Goal: Task Accomplishment & Management: Use online tool/utility

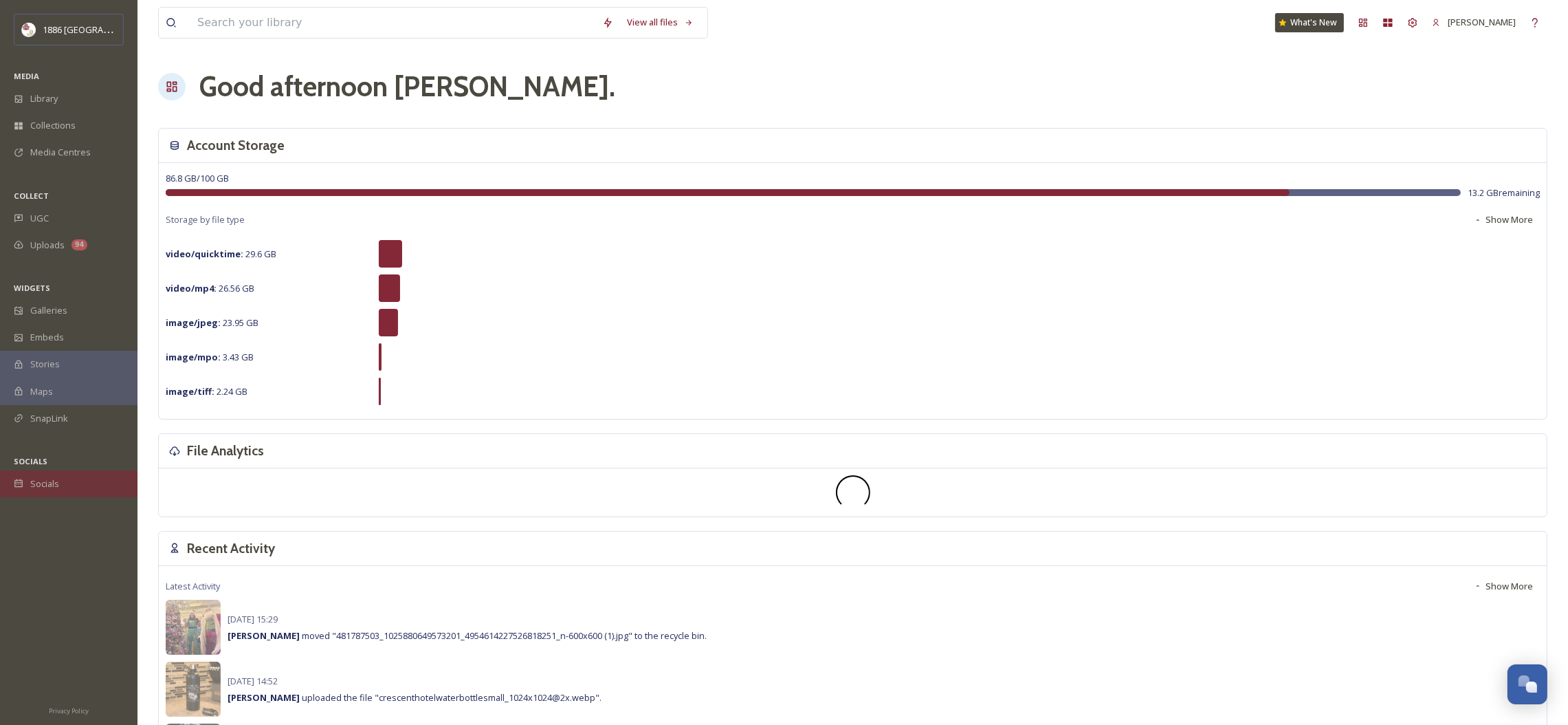
click at [36, 483] on span "Socials" at bounding box center [44, 484] width 29 height 13
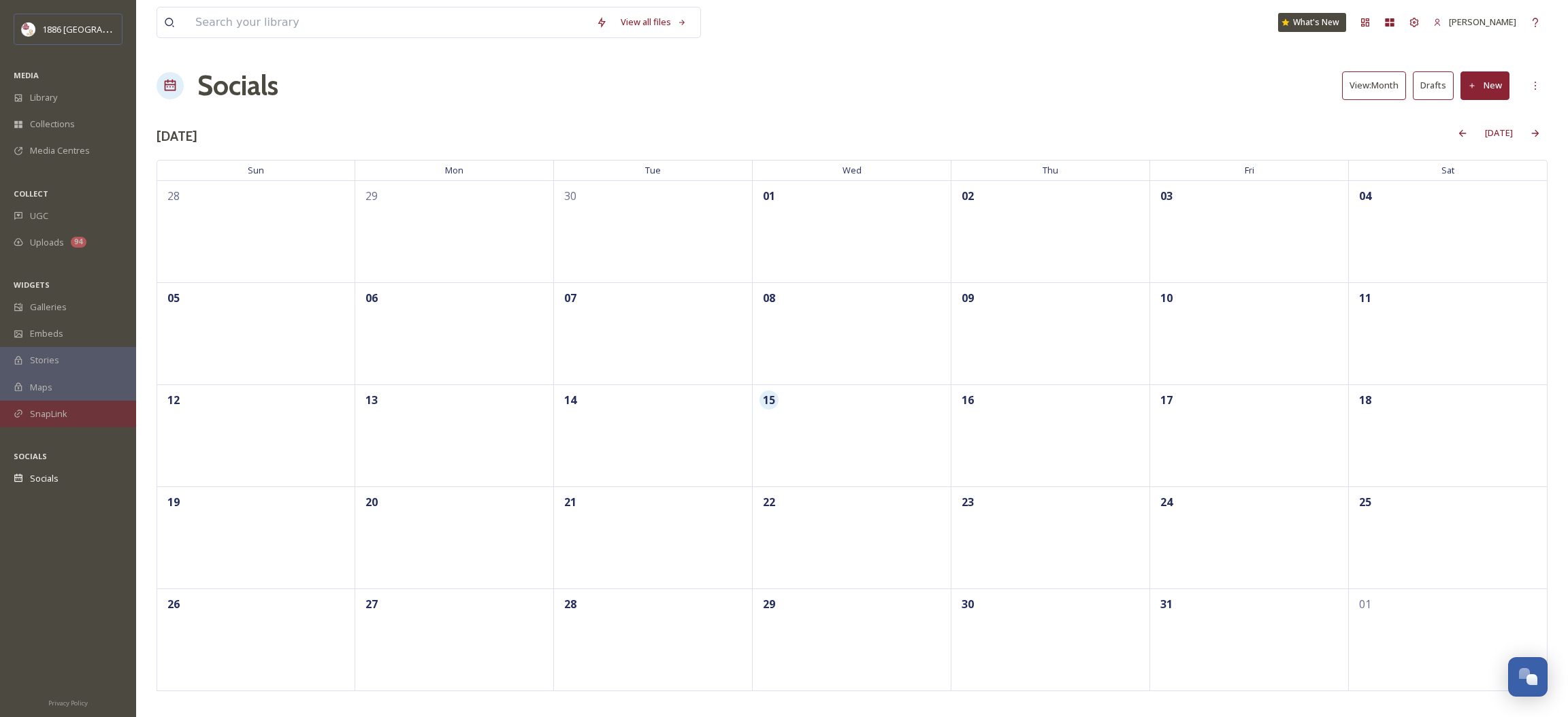
click at [60, 410] on span "SnapLink" at bounding box center [48, 414] width 37 height 13
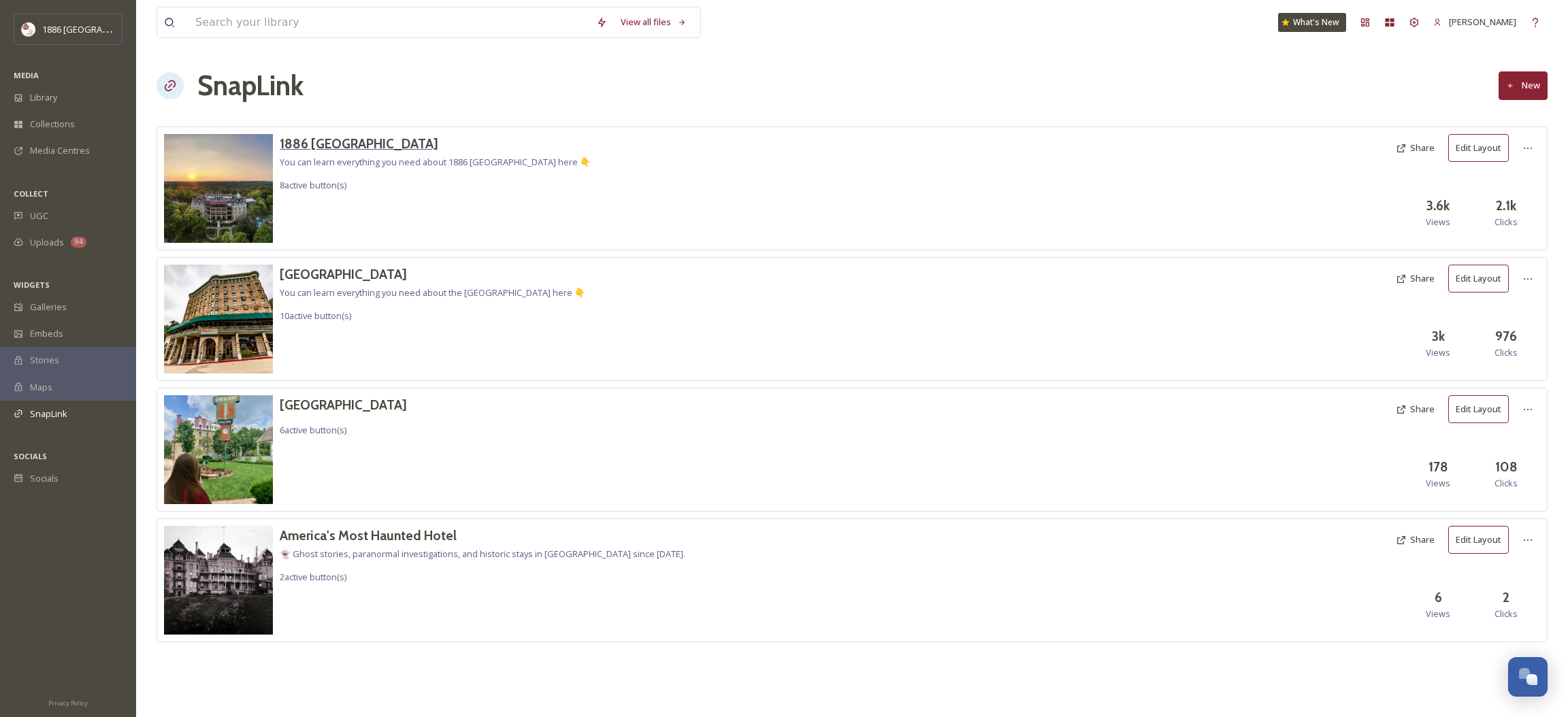
click at [393, 142] on h3 "1886 [GEOGRAPHIC_DATA]" at bounding box center [435, 143] width 311 height 19
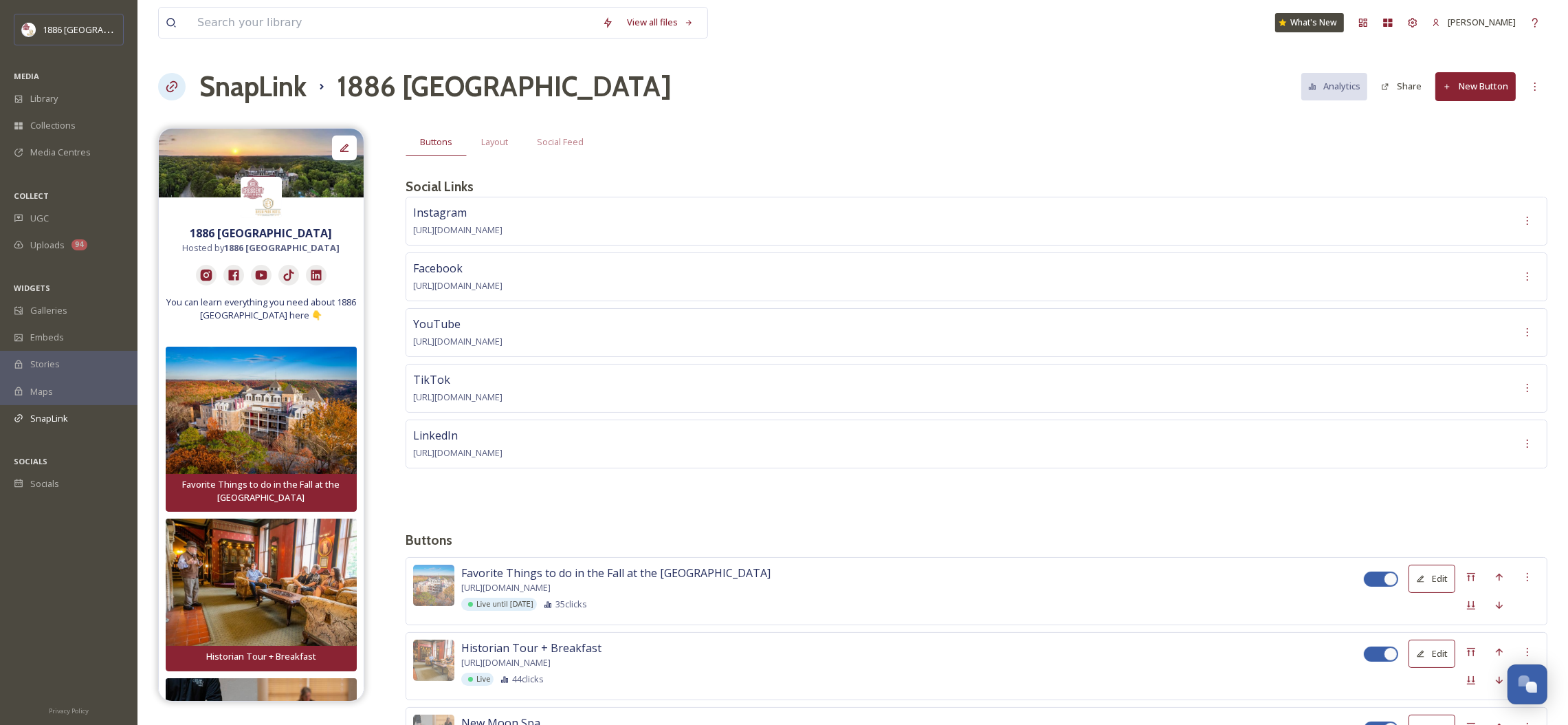
click at [1475, 90] on button "New Button" at bounding box center [1476, 86] width 80 height 28
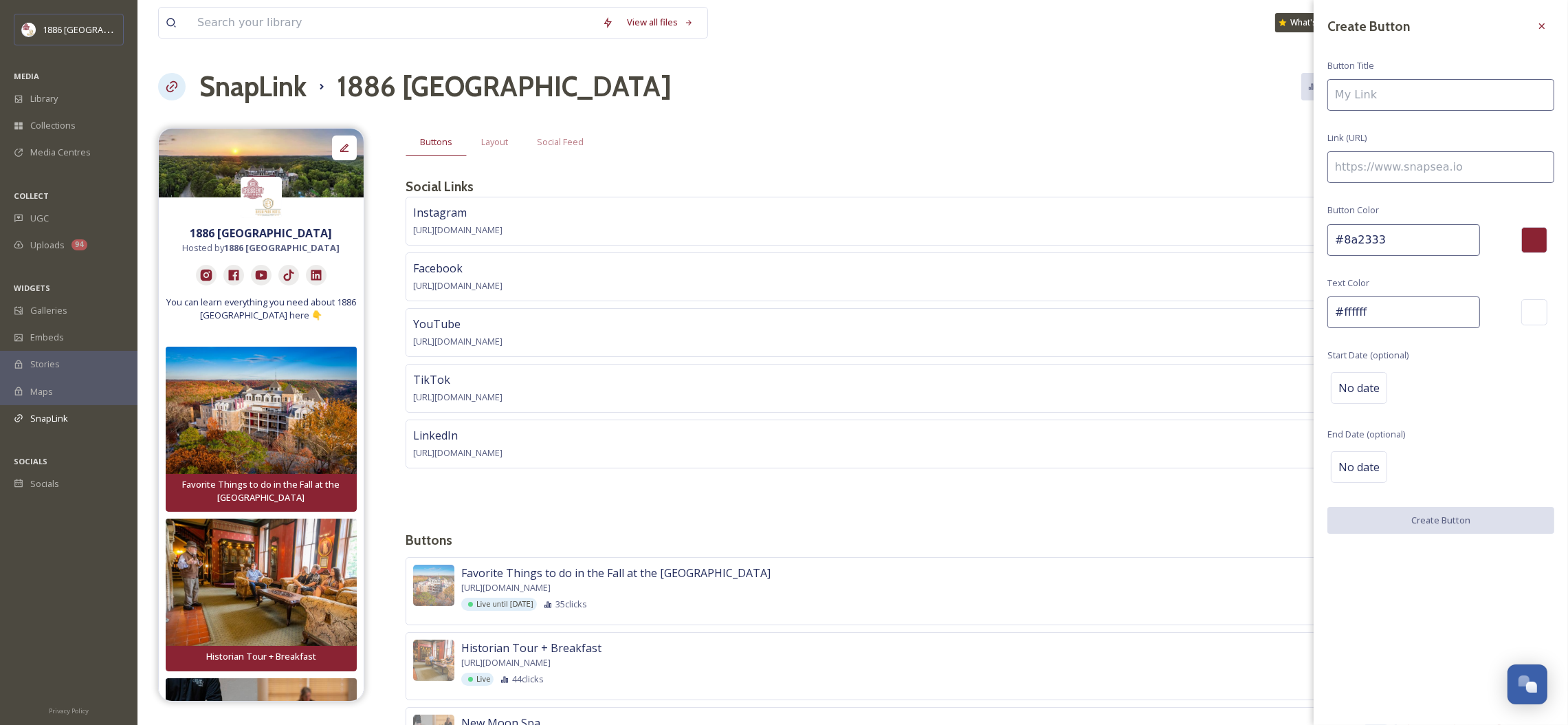
click at [1364, 94] on input at bounding box center [1441, 95] width 227 height 31
paste input "[URL][DOMAIN_NAME]."
type input "[URL][DOMAIN_NAME]."
click at [1404, 171] on input at bounding box center [1441, 167] width 227 height 31
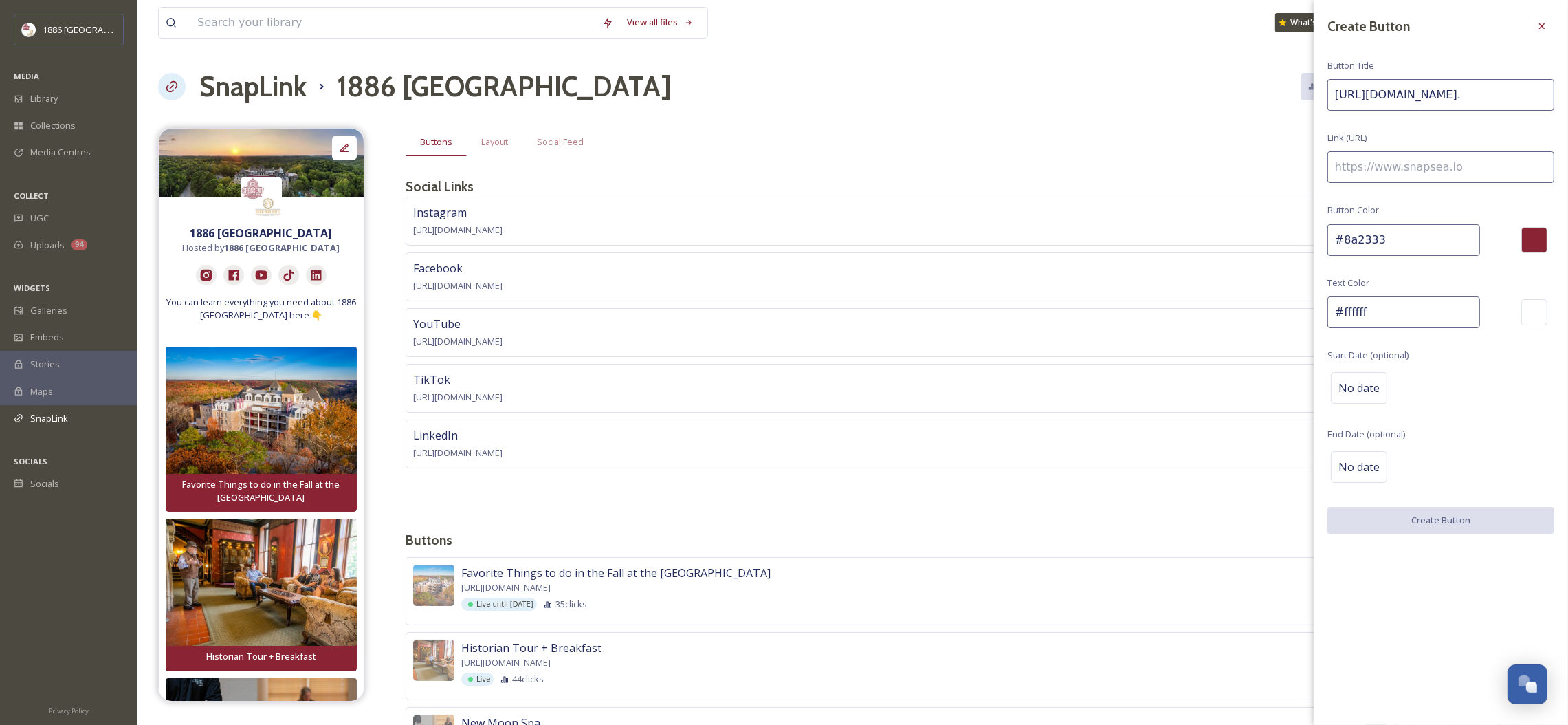
scroll to position [0, 368]
drag, startPoint x: 1333, startPoint y: 94, endPoint x: 1574, endPoint y: 90, distance: 241.0
click at [1568, 90] on html "1886 Crescent Hotel & Spa MEDIA Library Collections Media Centres COLLECT UGC U…" at bounding box center [784, 595] width 1568 height 1191
click at [1424, 167] on input at bounding box center [1441, 167] width 227 height 31
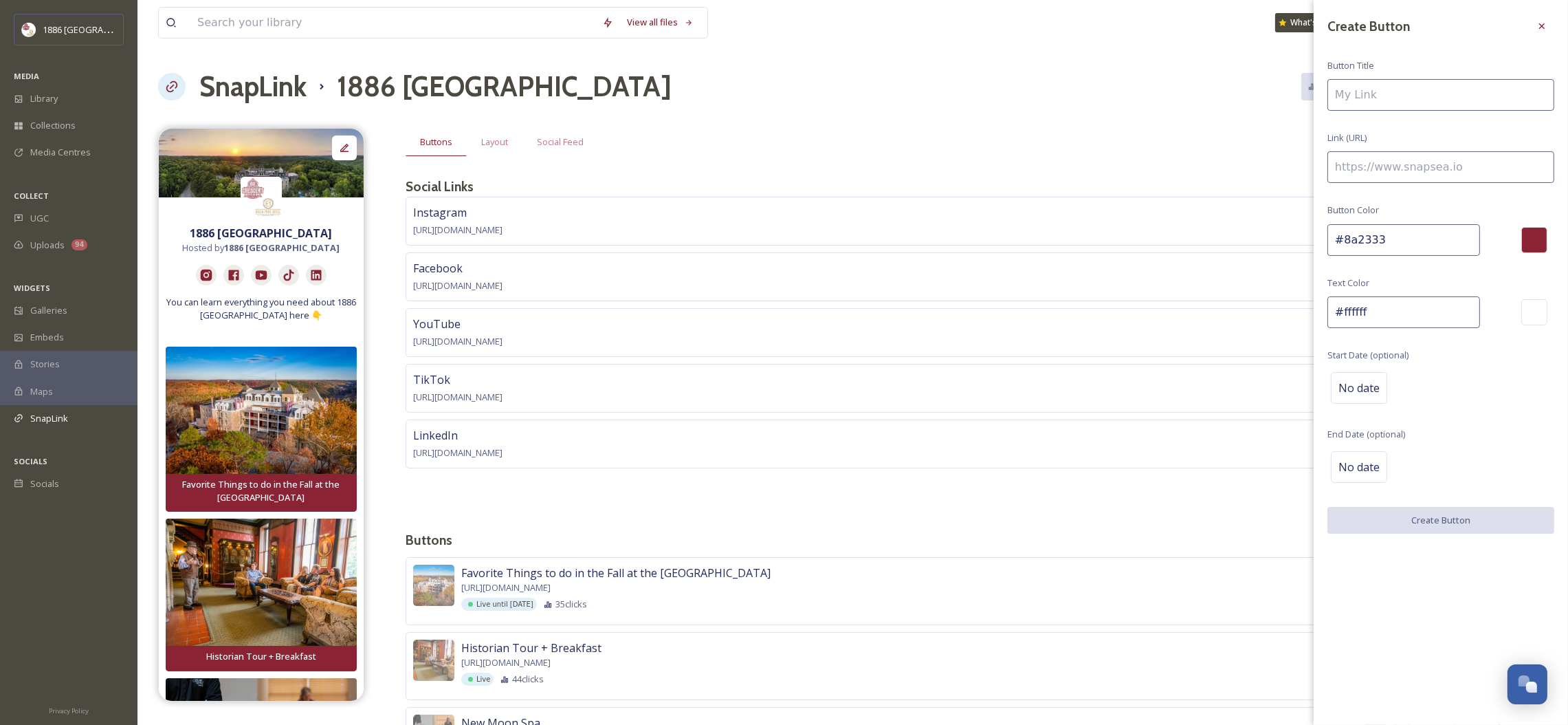
paste input "[URL][DOMAIN_NAME]."
type input "[URL][DOMAIN_NAME]."
click at [1397, 97] on input at bounding box center [1441, 95] width 227 height 31
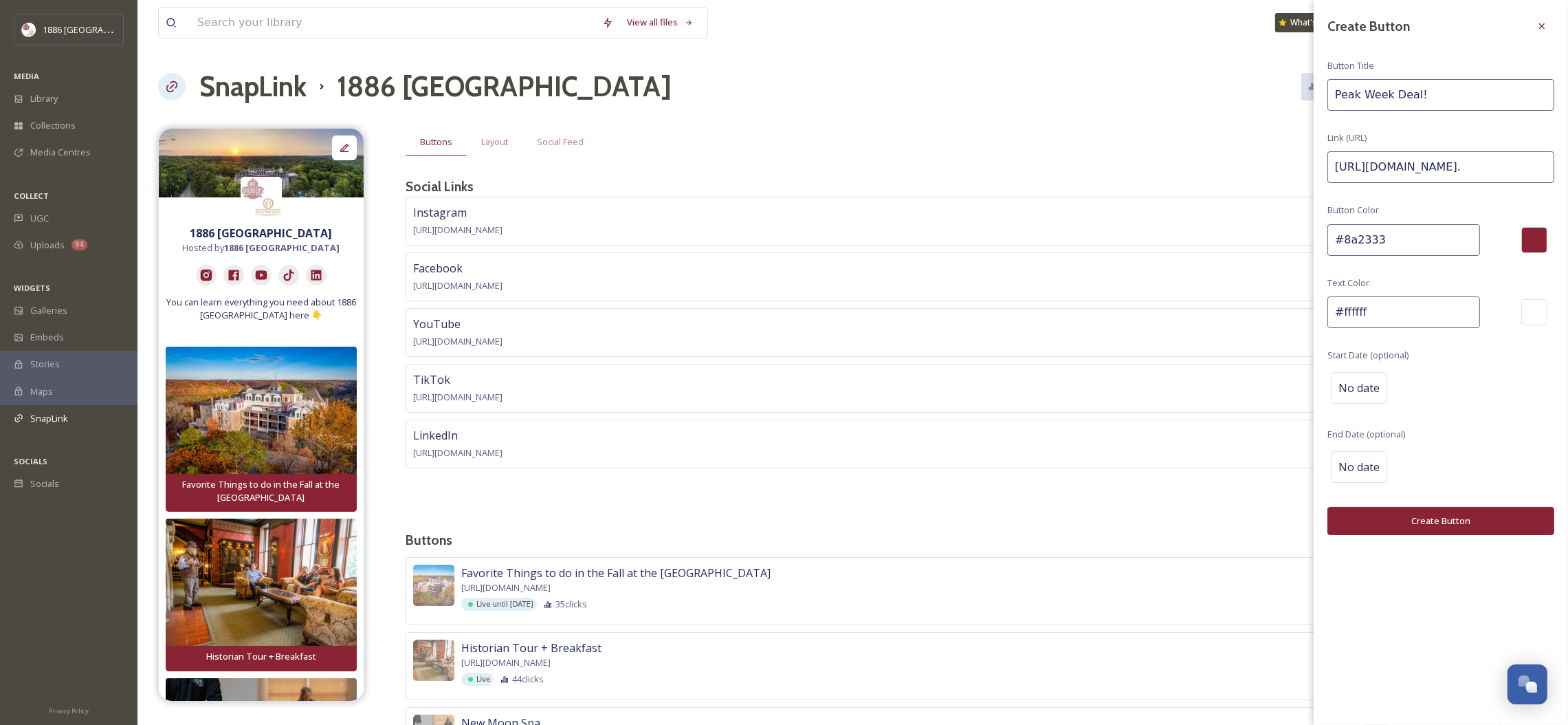
type input "Peak Week Deal!"
click at [1453, 524] on button "Create Button" at bounding box center [1441, 521] width 227 height 28
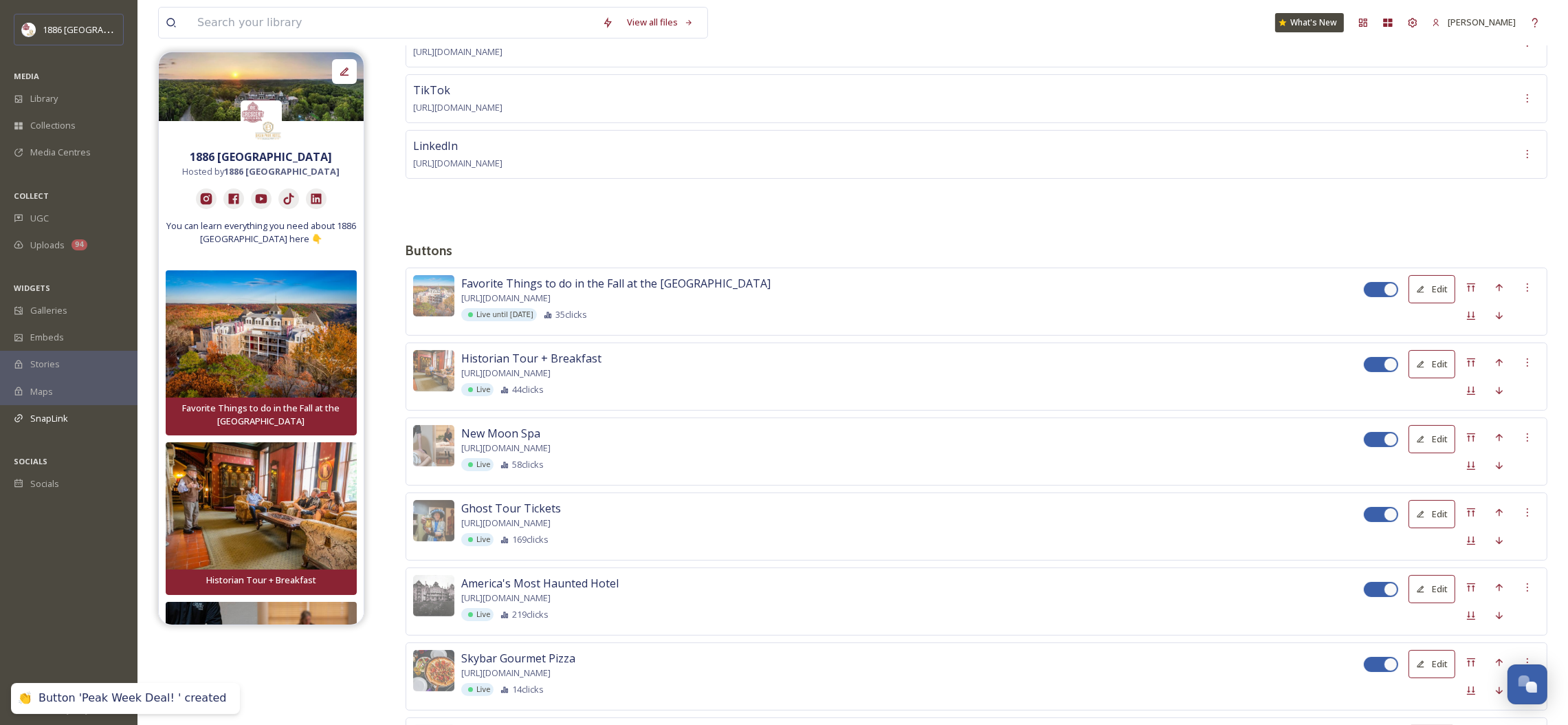
scroll to position [545, 0]
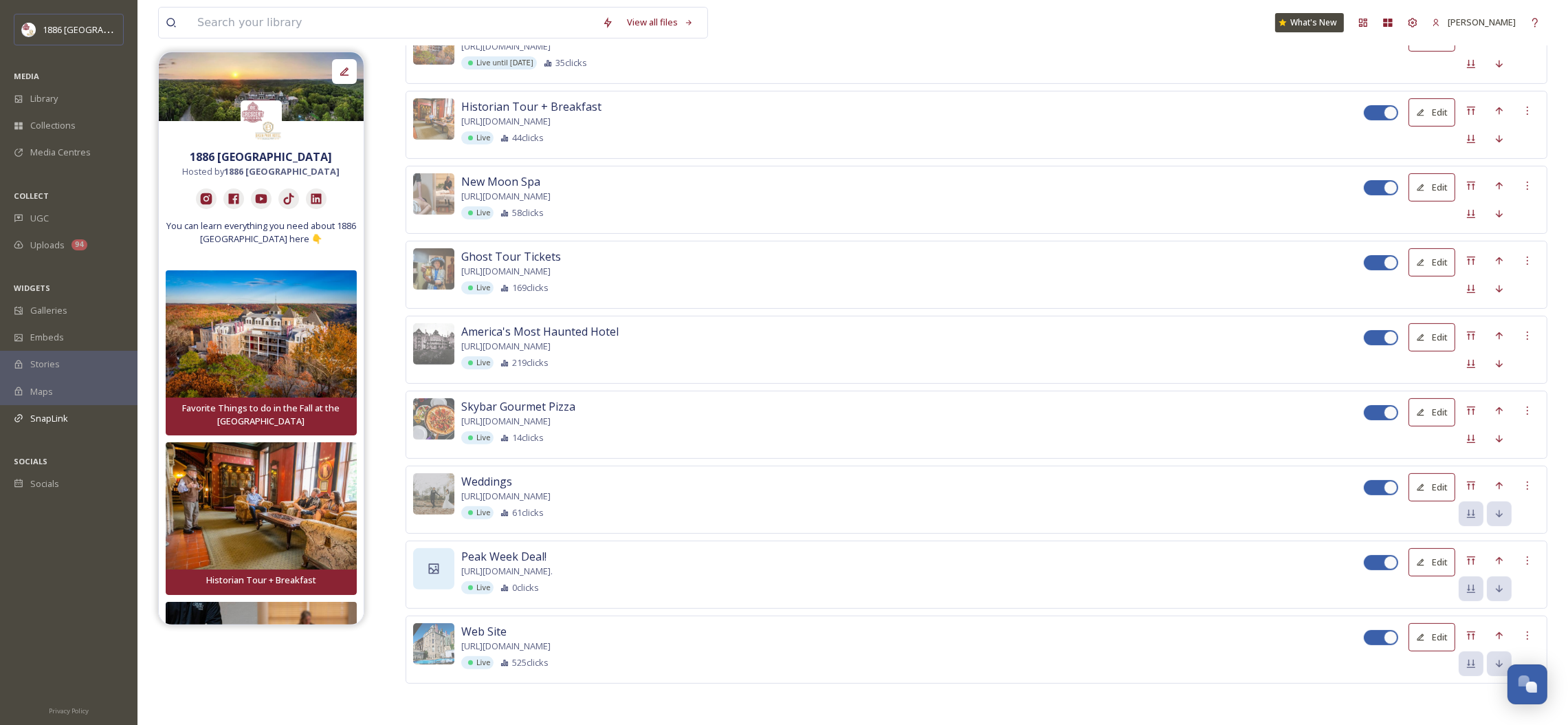
click at [428, 558] on div at bounding box center [433, 569] width 41 height 41
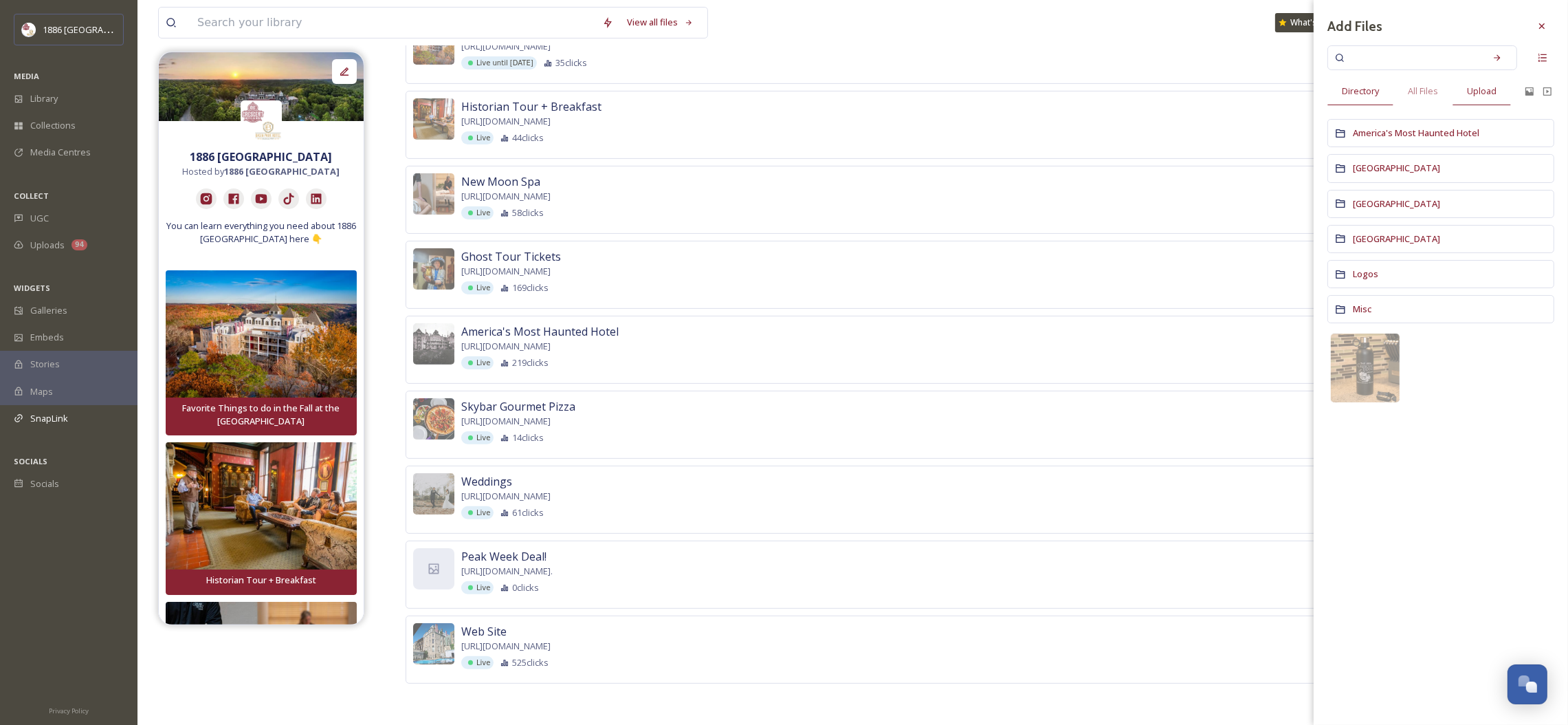
click at [1465, 90] on div "Upload" at bounding box center [1482, 91] width 58 height 28
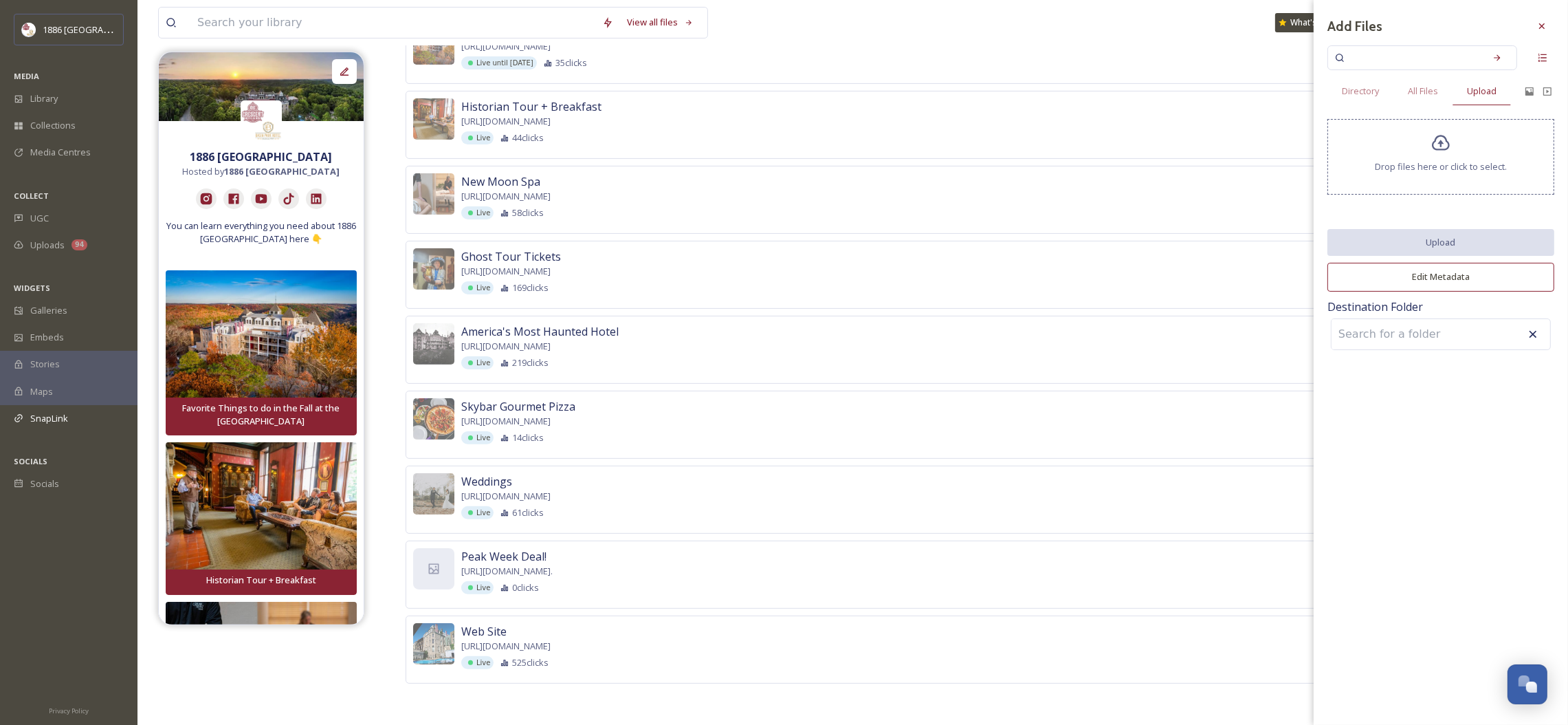
click at [1426, 148] on div "Drop files here or click to select." at bounding box center [1441, 156] width 227 height 75
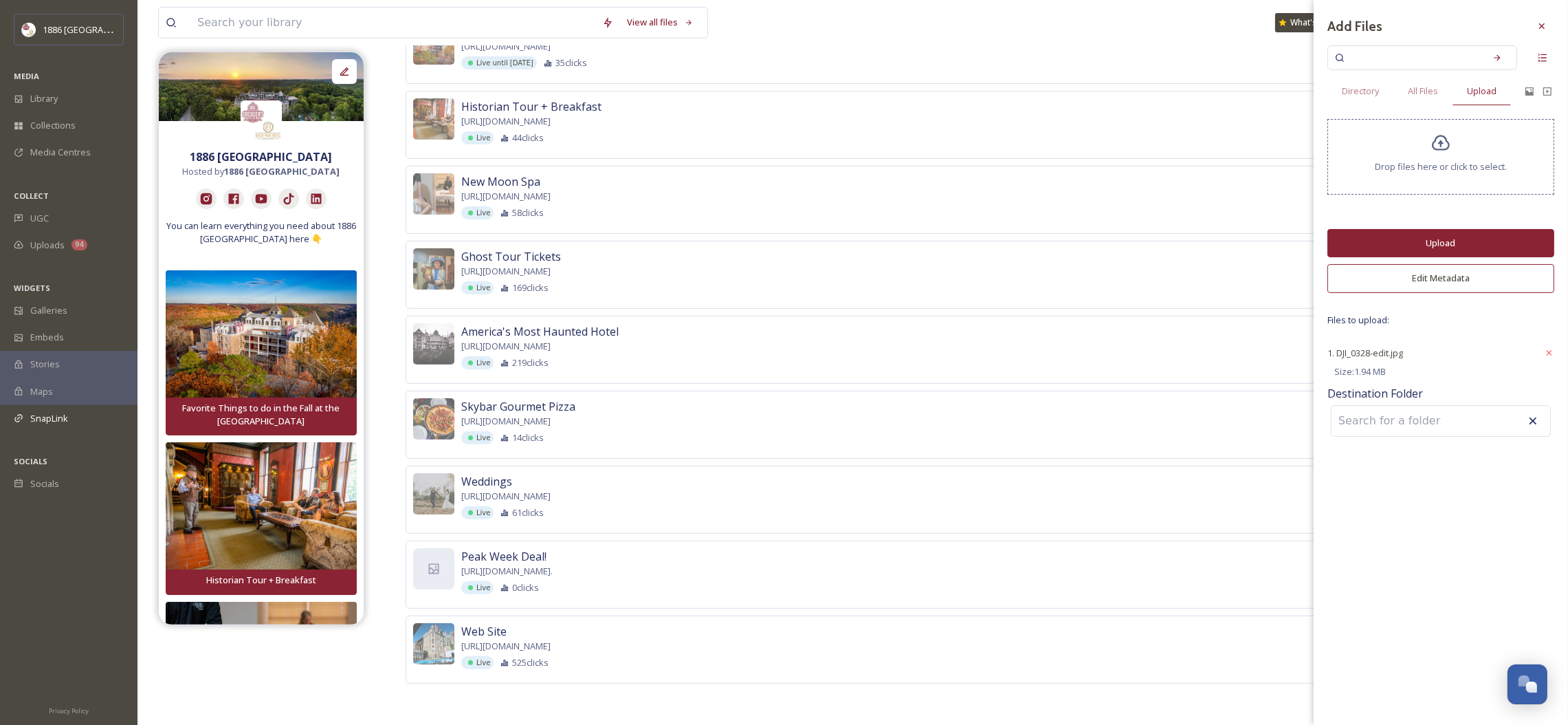
click at [1441, 241] on button "Upload" at bounding box center [1441, 243] width 227 height 28
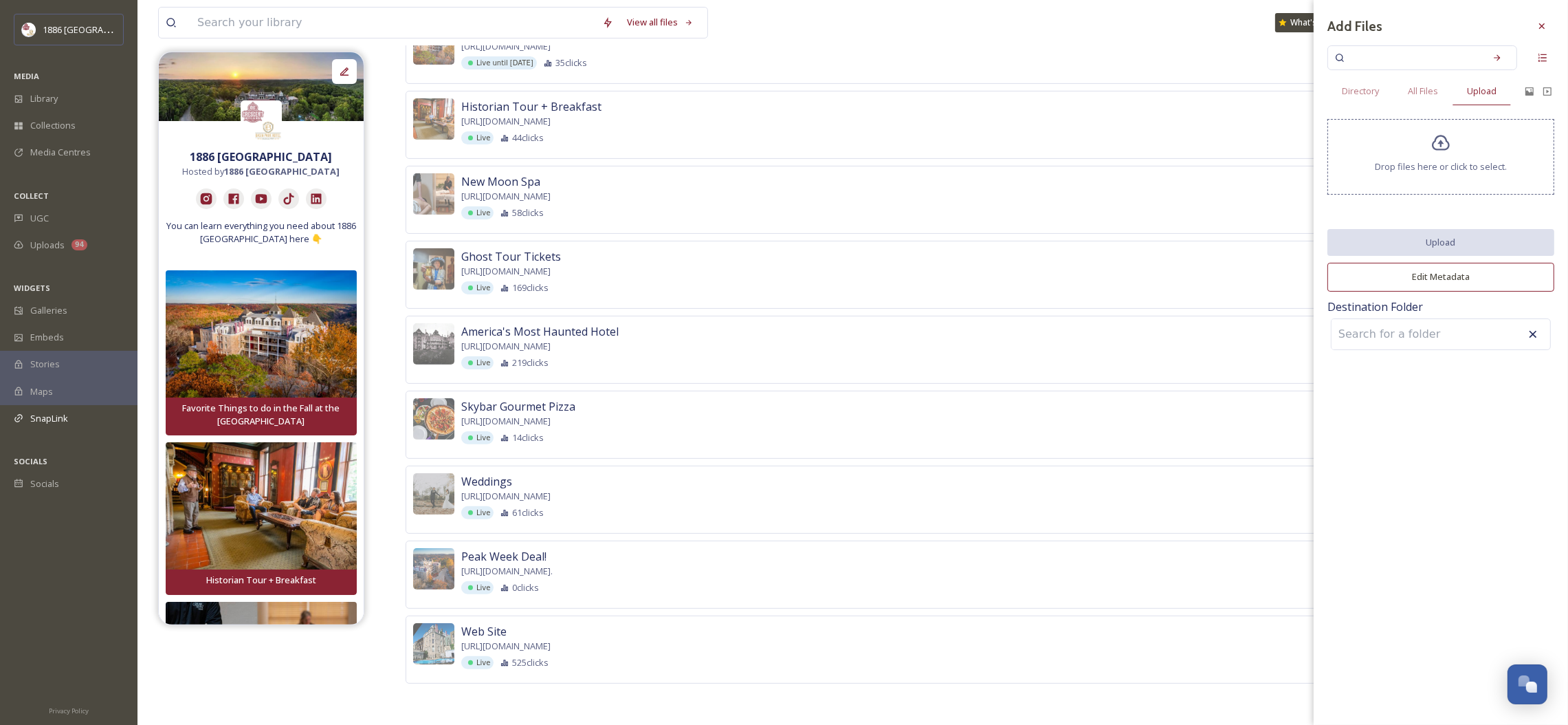
click at [1540, 26] on icon at bounding box center [1542, 26] width 11 height 11
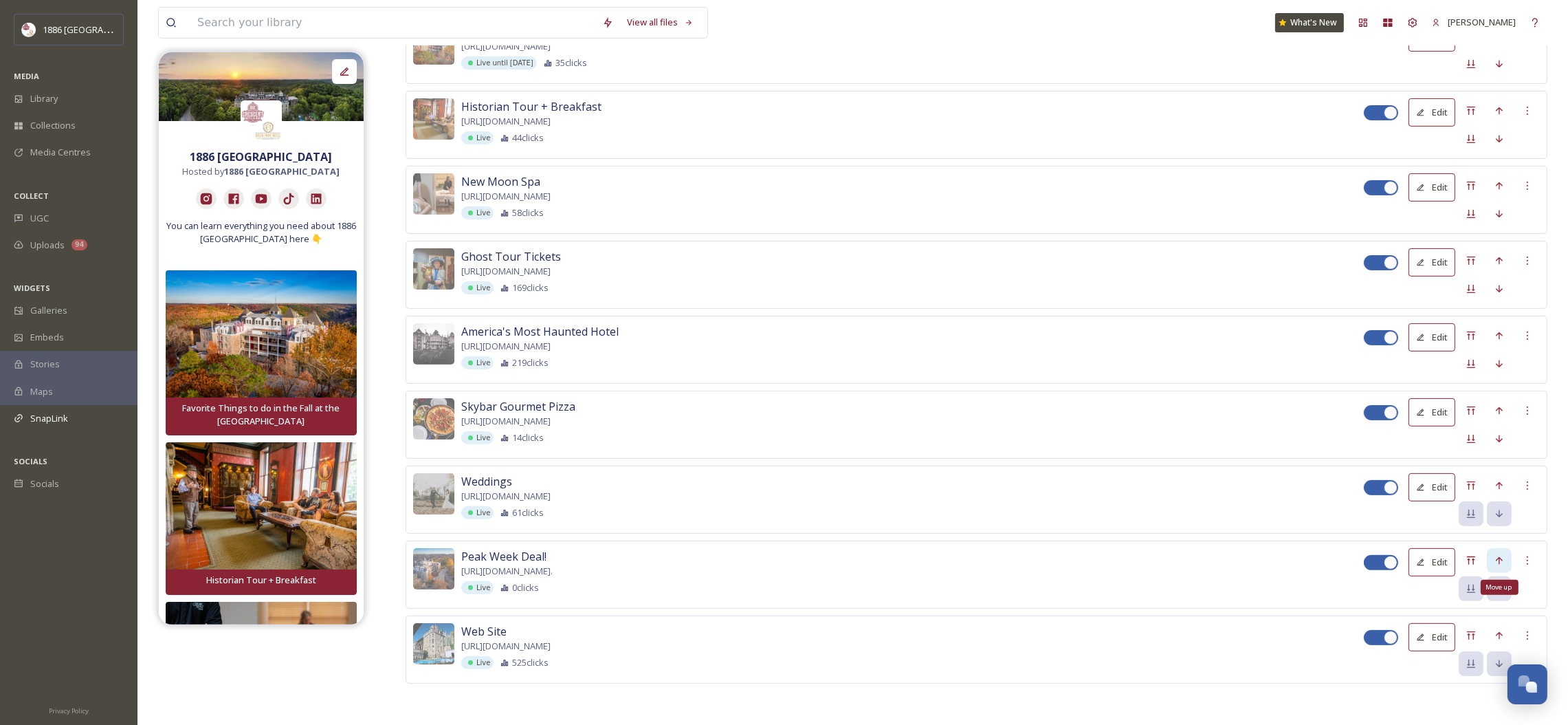
click at [1503, 557] on icon at bounding box center [1500, 561] width 11 height 11
click at [1504, 480] on icon at bounding box center [1500, 485] width 11 height 11
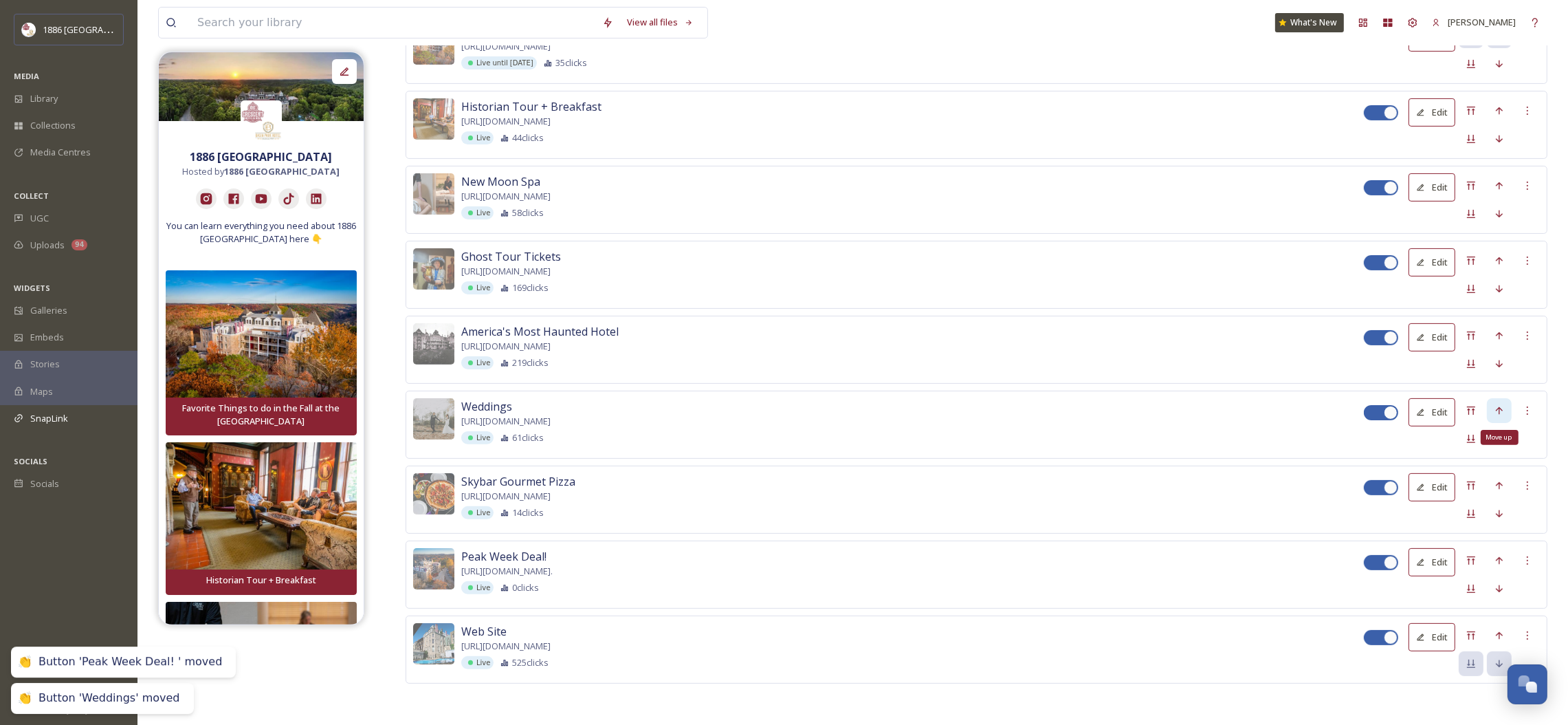
click at [1500, 403] on div "Move up" at bounding box center [1499, 410] width 24 height 24
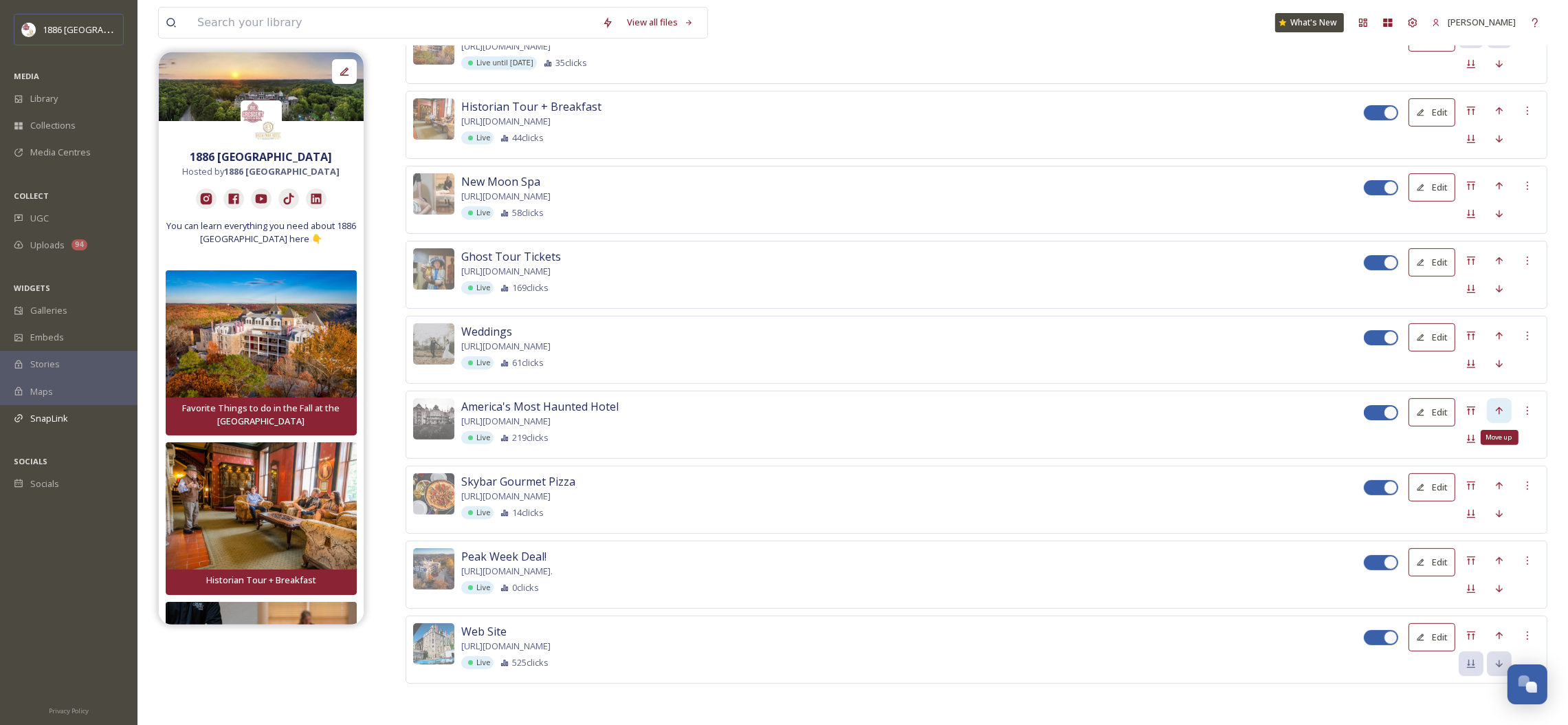
click at [1494, 407] on icon at bounding box center [1500, 410] width 11 height 11
click at [1495, 555] on icon at bounding box center [1500, 561] width 11 height 11
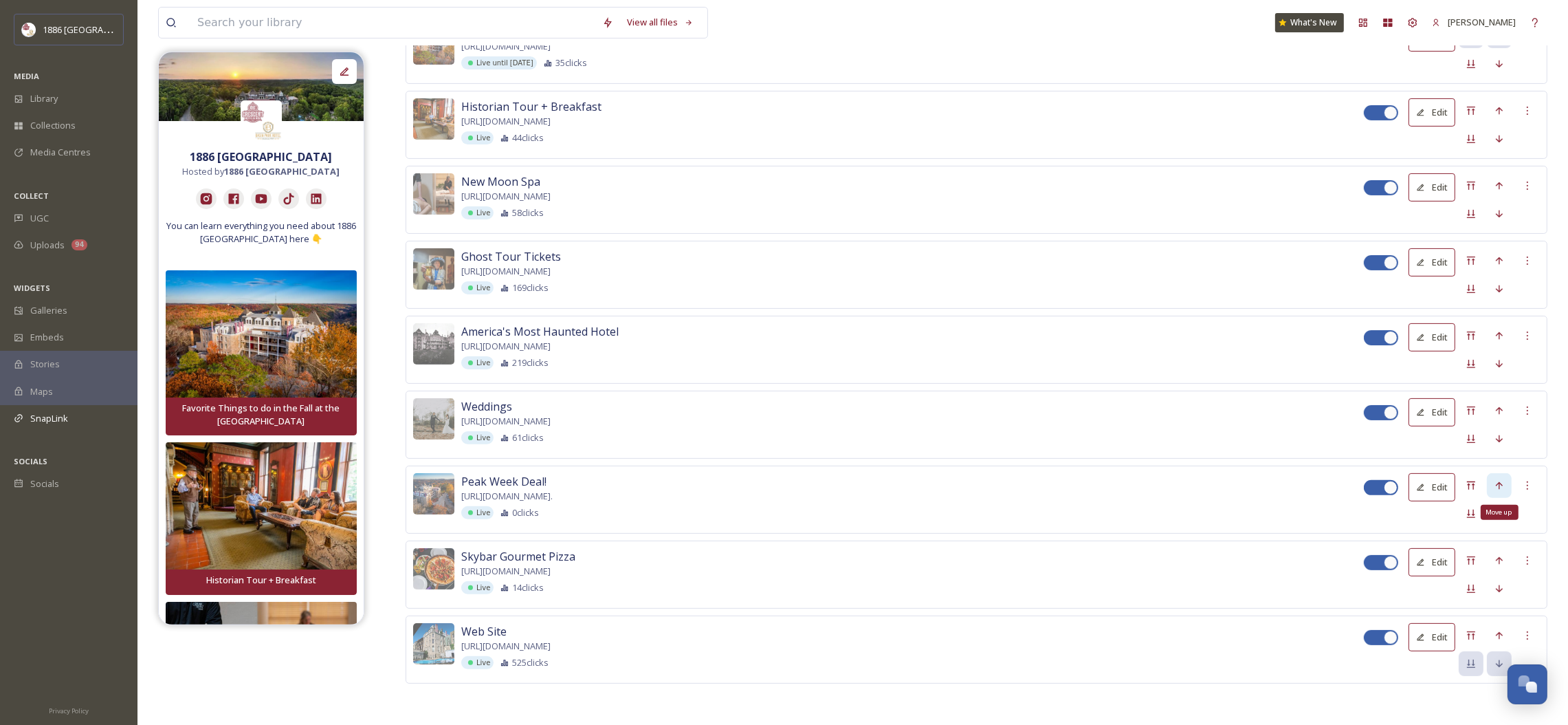
click at [1504, 481] on icon at bounding box center [1500, 485] width 11 height 11
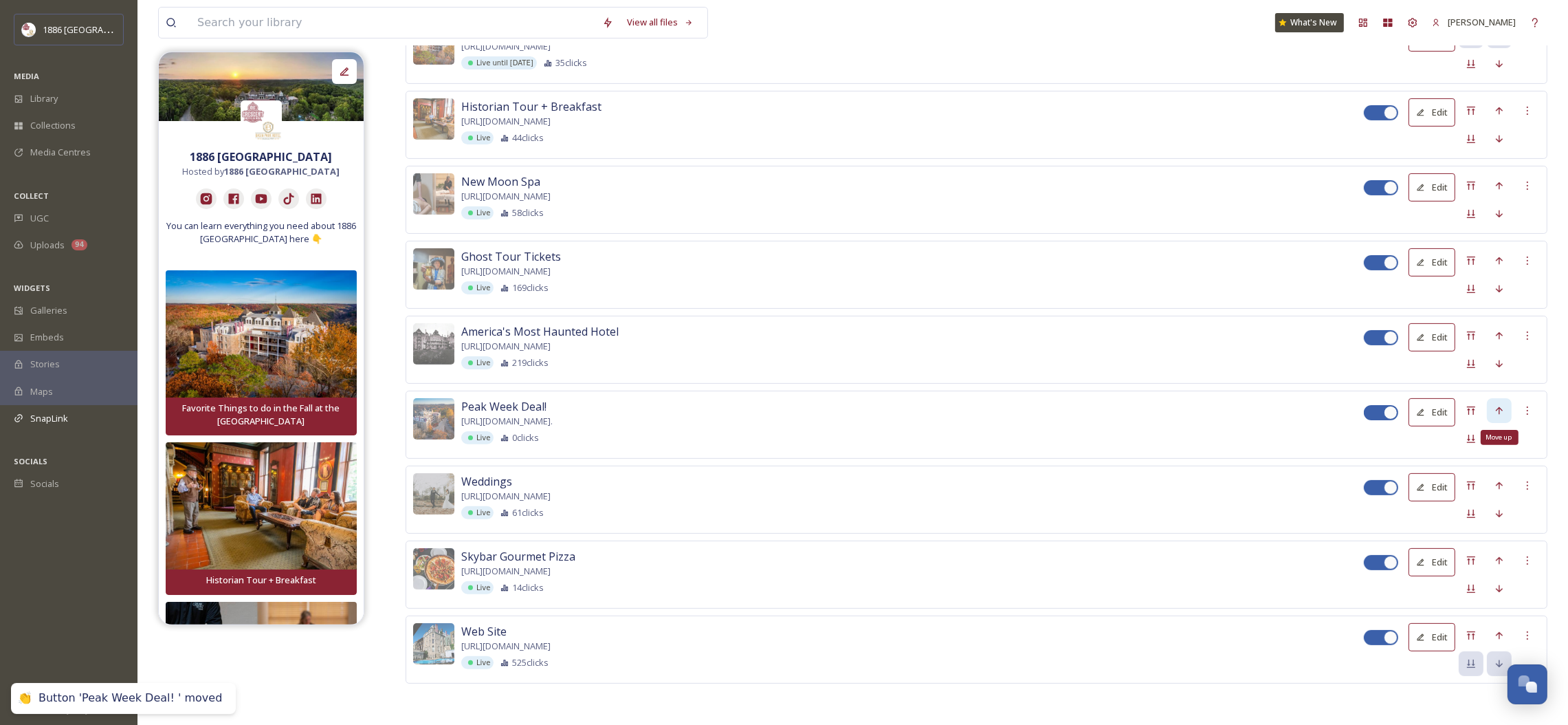
click at [1507, 407] on div "Move up" at bounding box center [1499, 410] width 24 height 24
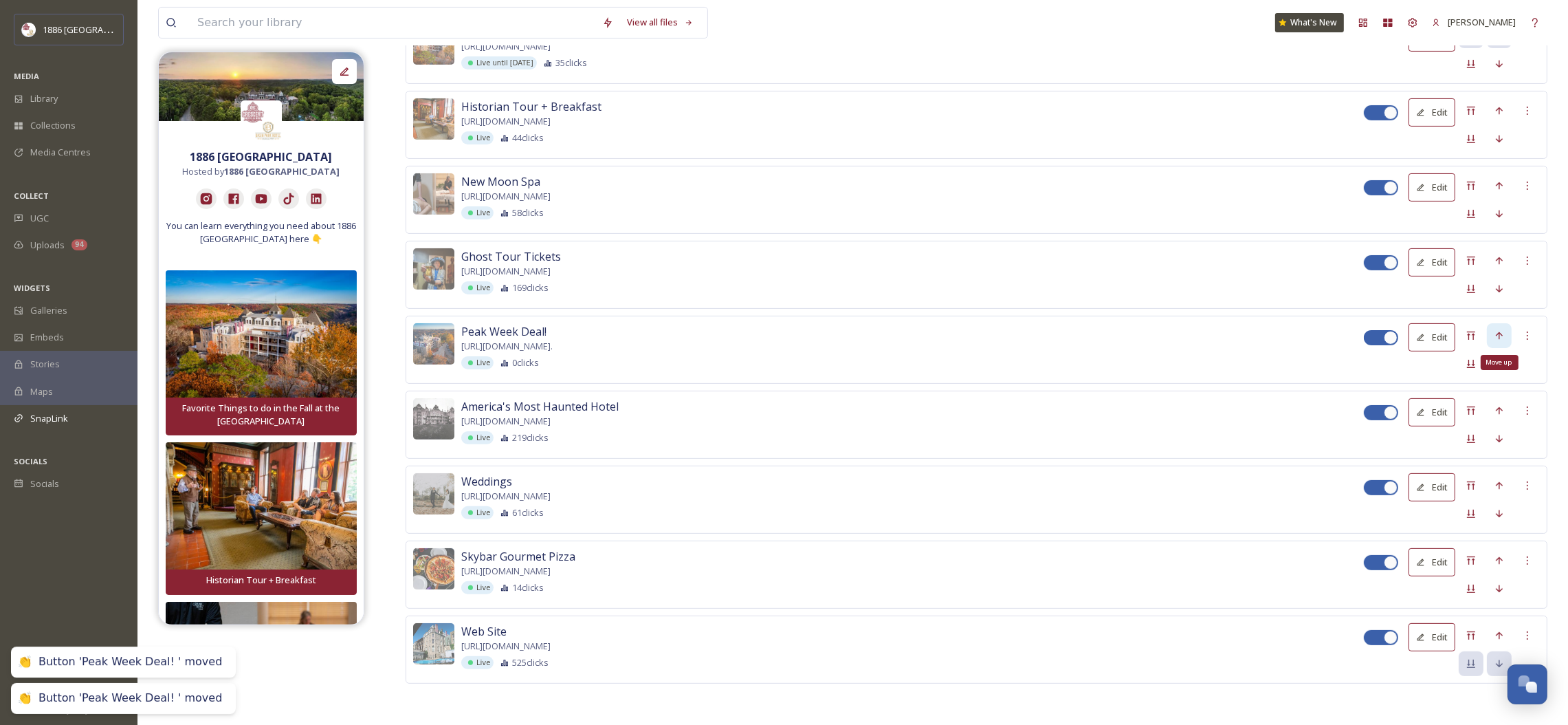
click at [1500, 333] on icon at bounding box center [1500, 335] width 7 height 8
click at [1500, 255] on icon at bounding box center [1500, 260] width 11 height 11
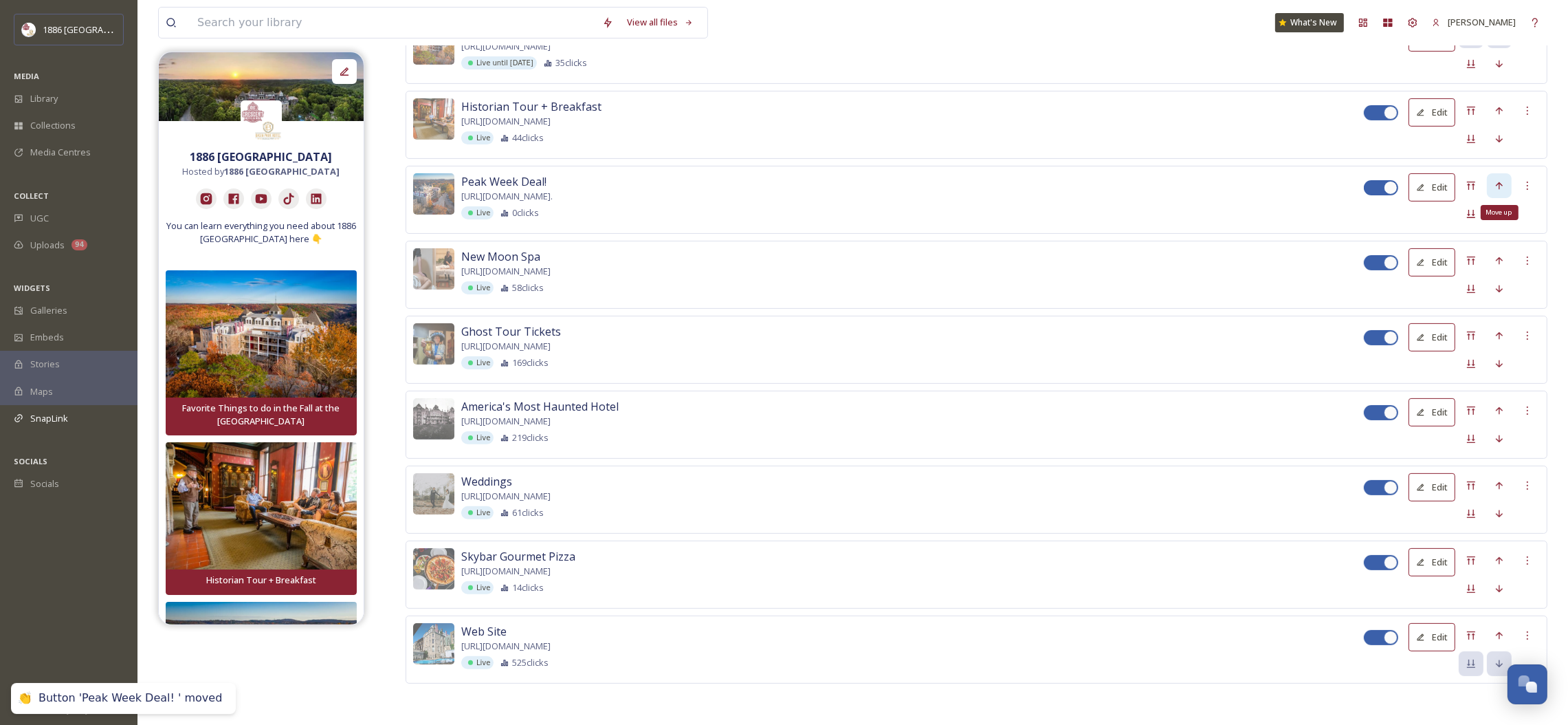
click at [1497, 180] on icon at bounding box center [1500, 186] width 11 height 11
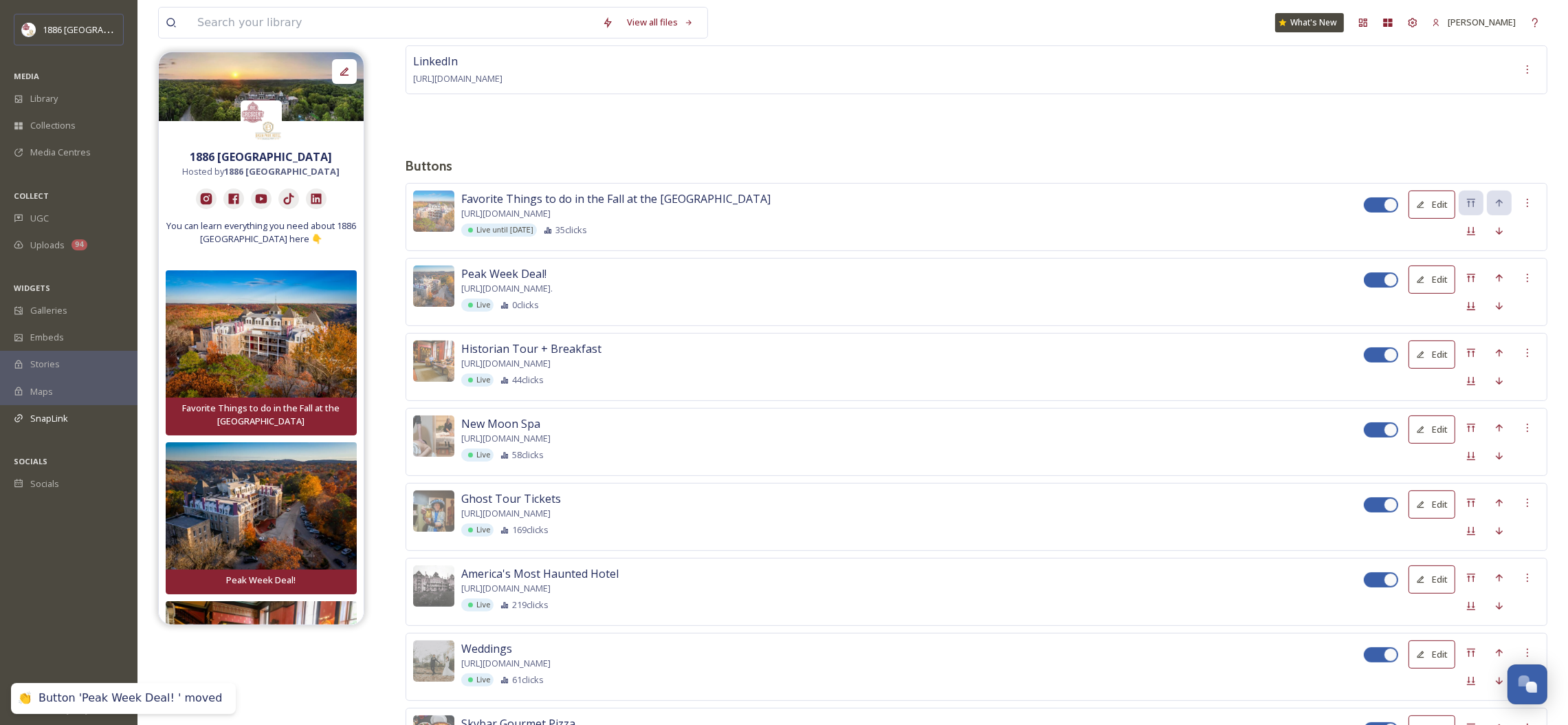
scroll to position [339, 0]
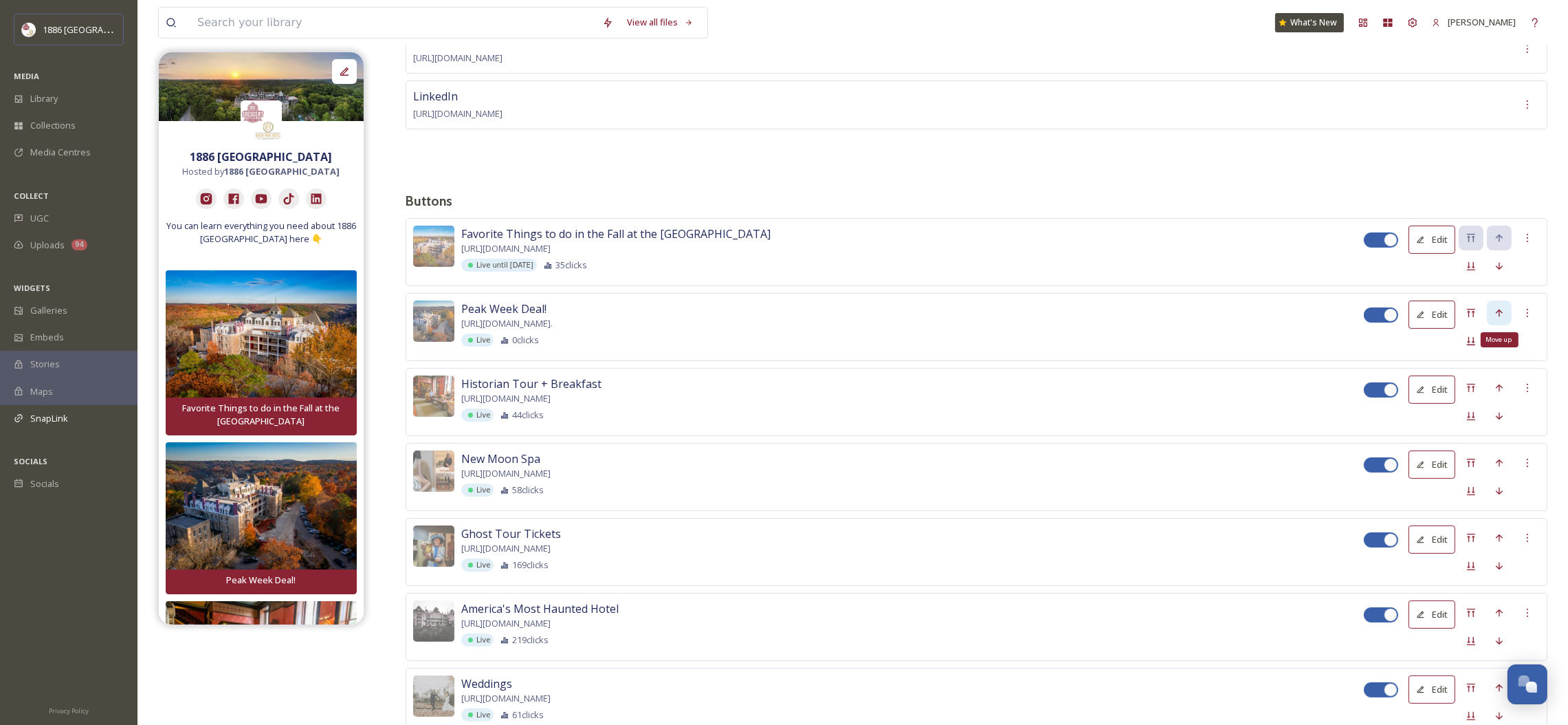
click at [1500, 309] on icon at bounding box center [1500, 313] width 11 height 11
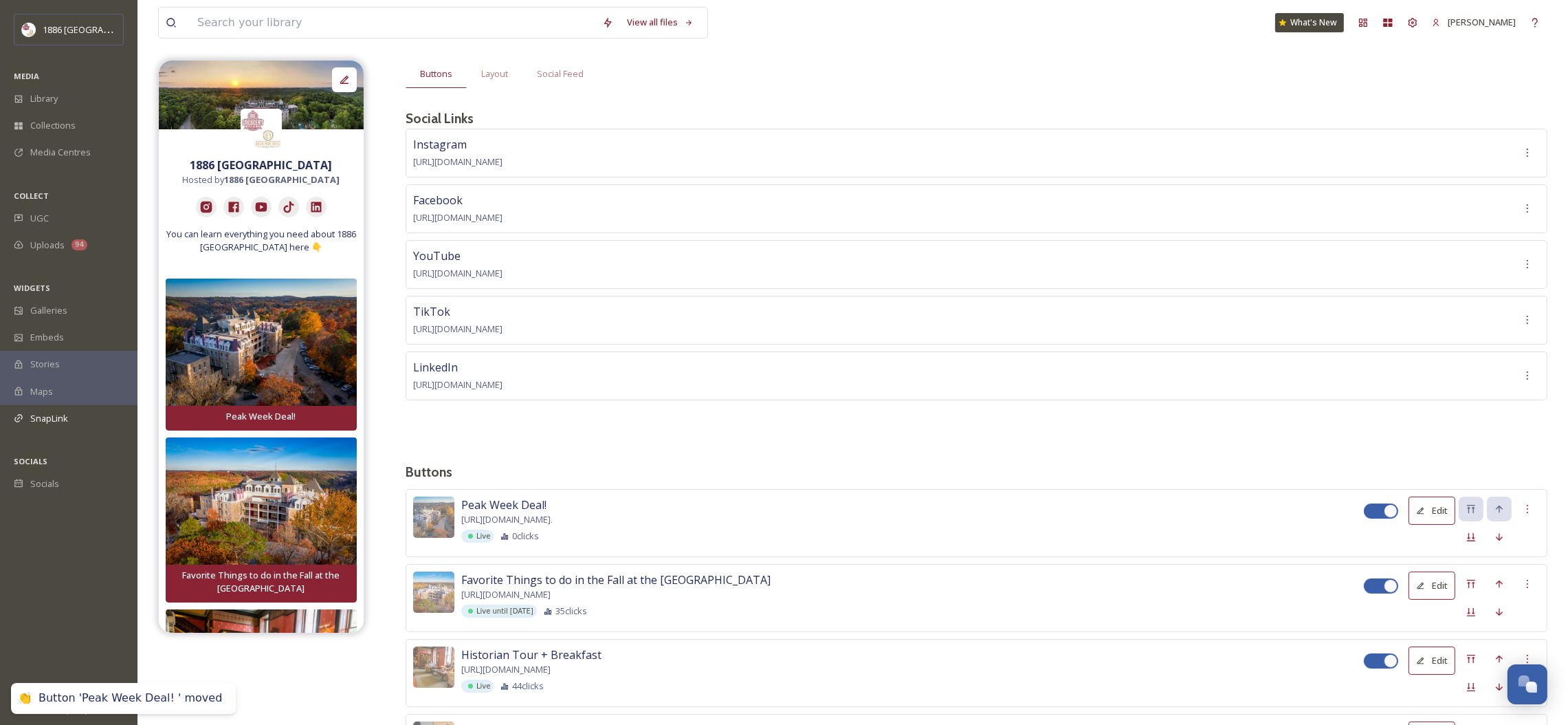
scroll to position [0, 0]
